Goal: Task Accomplishment & Management: Use online tool/utility

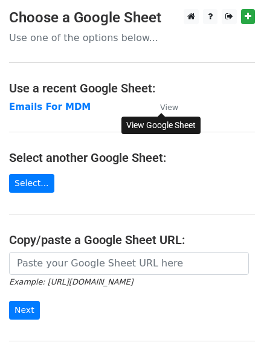
click at [169, 106] on small "View" at bounding box center [169, 107] width 18 height 9
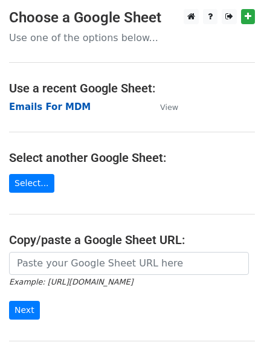
click at [47, 103] on strong "Emails For MDM" at bounding box center [50, 107] width 82 height 11
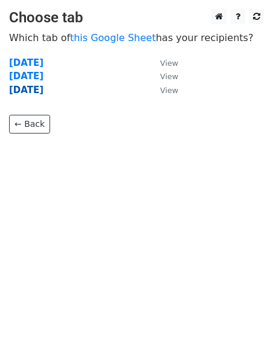
click at [30, 86] on strong "[DATE]" at bounding box center [26, 90] width 34 height 11
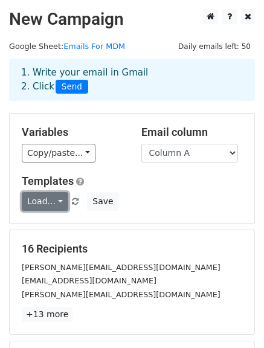
click at [34, 196] on link "Load..." at bounding box center [45, 201] width 47 height 19
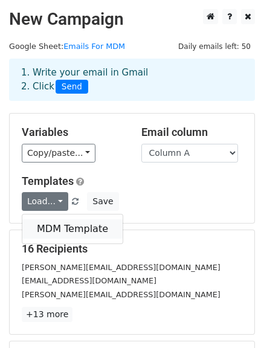
click at [49, 226] on link "MDM Template" at bounding box center [72, 228] width 100 height 19
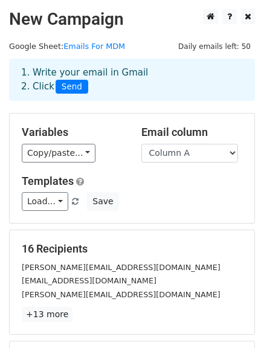
scroll to position [169, 0]
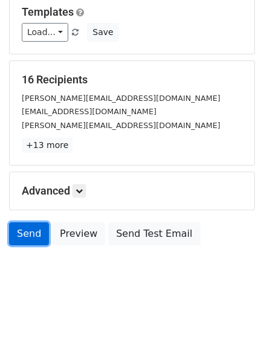
click at [35, 233] on link "Send" at bounding box center [29, 233] width 40 height 23
